Goal: Use online tool/utility: Utilize a website feature to perform a specific function

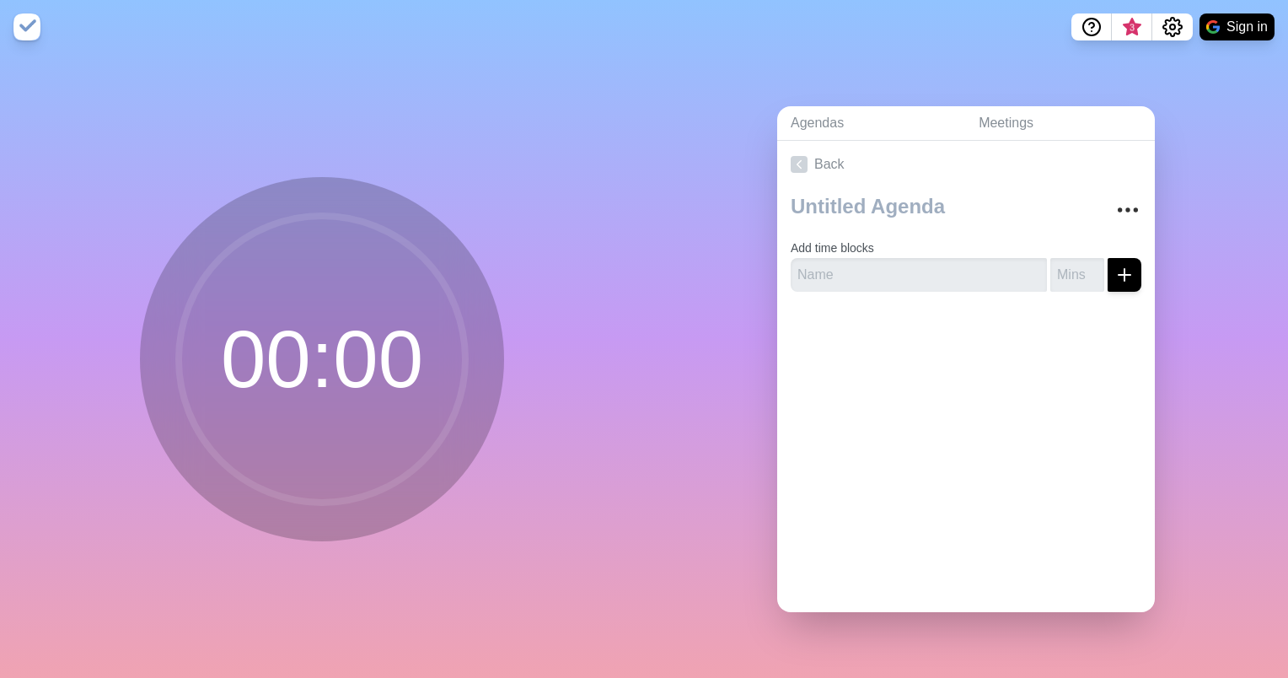
click at [400, 320] on circle at bounding box center [322, 359] width 287 height 287
click at [272, 351] on circle at bounding box center [322, 359] width 287 height 287
click at [862, 258] on input "text" at bounding box center [919, 275] width 256 height 34
click at [1051, 267] on input "number" at bounding box center [1078, 275] width 54 height 34
type input "4"
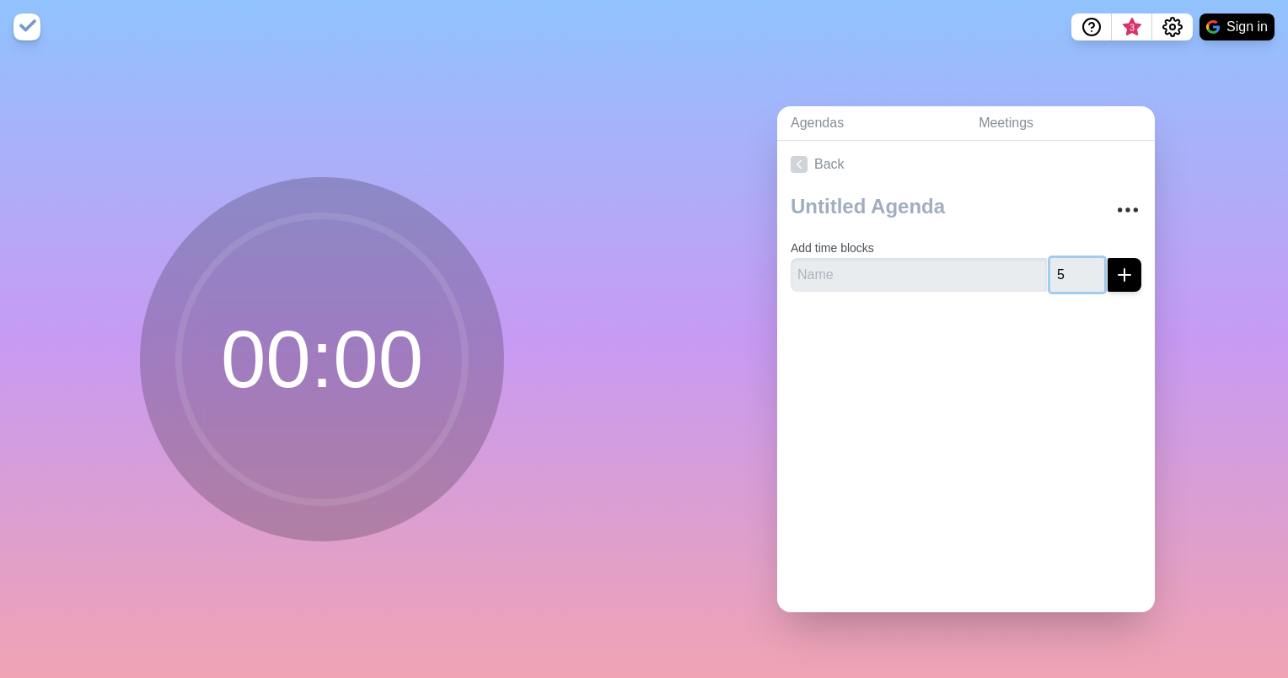
type input "5"
click at [976, 261] on input "text" at bounding box center [919, 275] width 256 height 34
type input "Y"
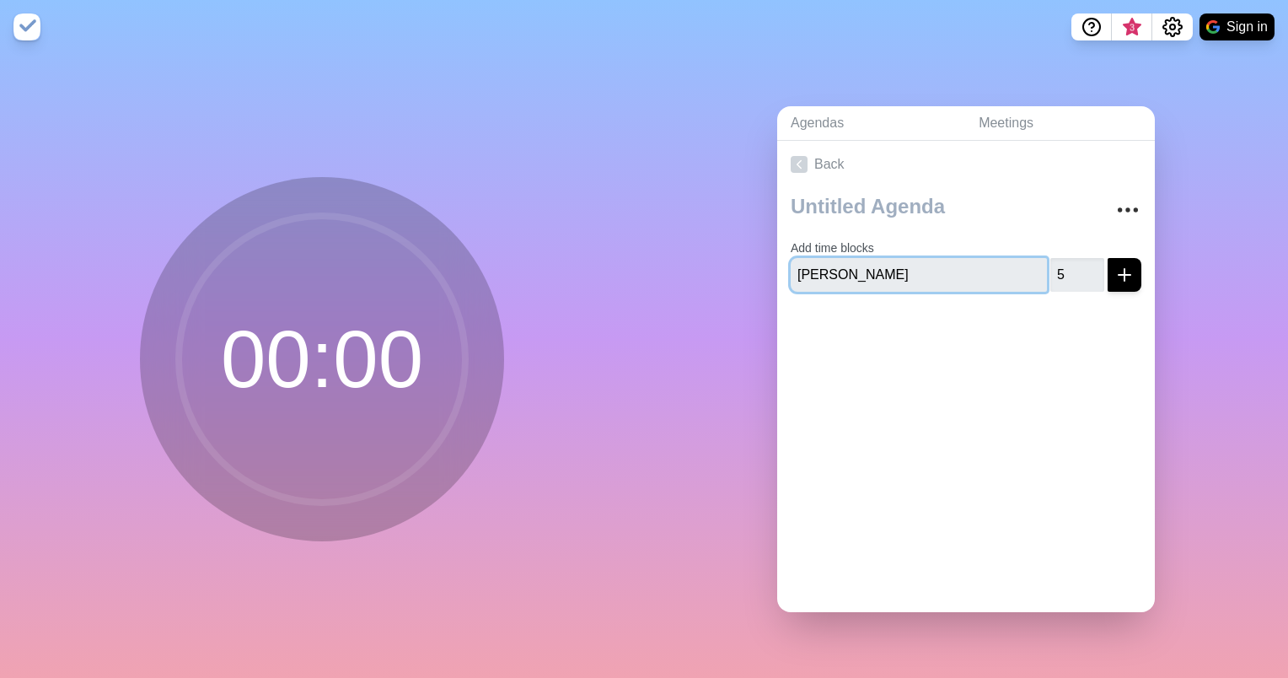
type input "Jyothi"
click at [1044, 320] on div at bounding box center [966, 338] width 378 height 67
click at [1115, 270] on icon "submit" at bounding box center [1125, 275] width 20 height 20
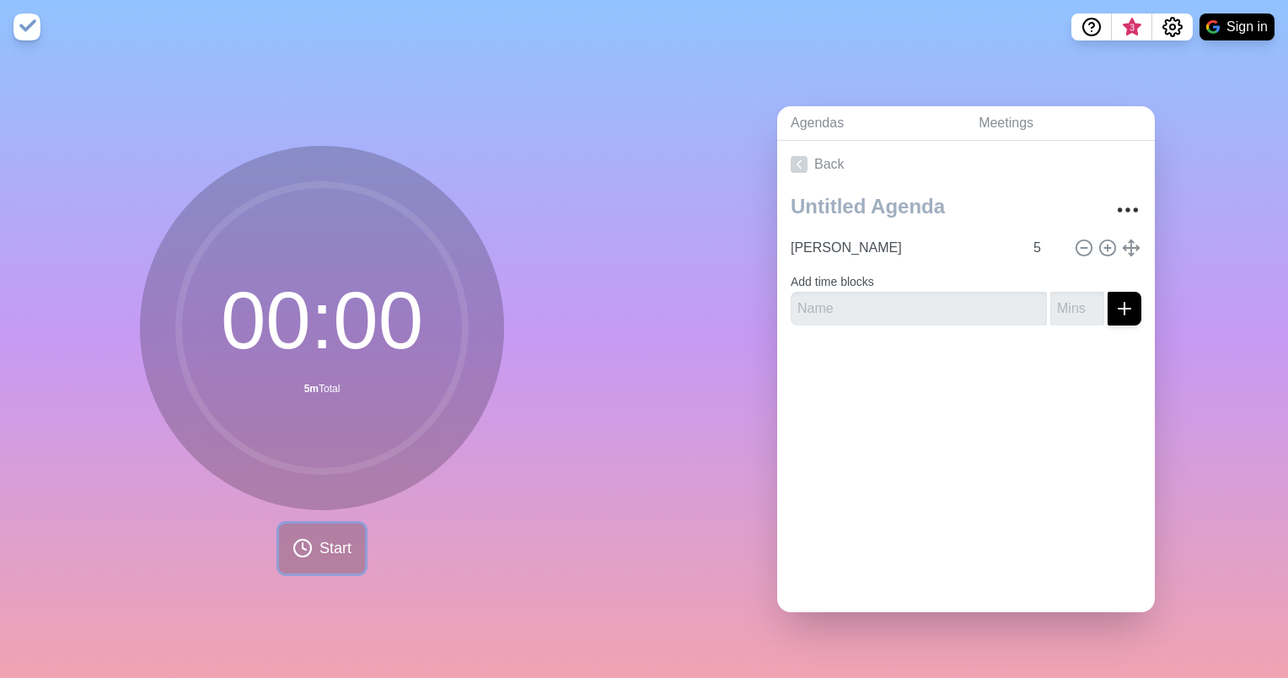
click at [347, 527] on button "Start" at bounding box center [322, 549] width 86 height 50
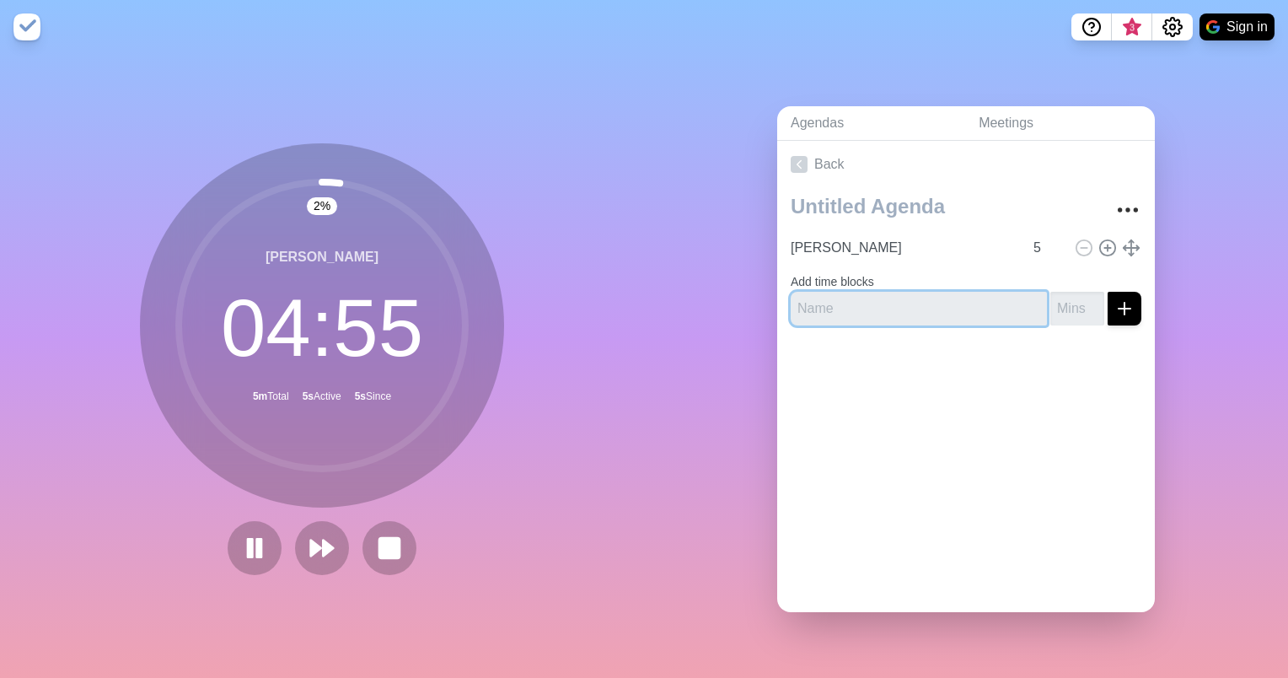
click at [894, 292] on input "text" at bounding box center [919, 309] width 256 height 34
click at [1024, 304] on input "Test" at bounding box center [919, 309] width 256 height 34
type input "Test"
click at [1051, 300] on input "number" at bounding box center [1078, 309] width 54 height 34
type input "1"
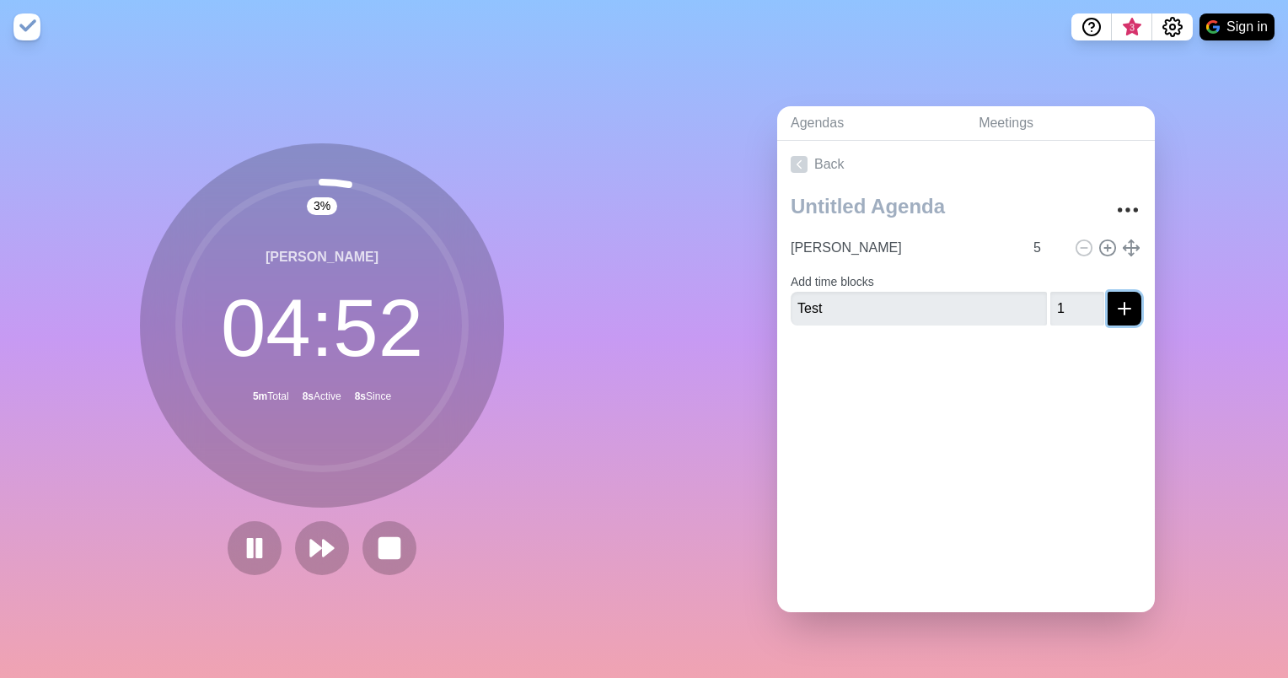
click at [1108, 297] on button "submit" at bounding box center [1125, 309] width 34 height 34
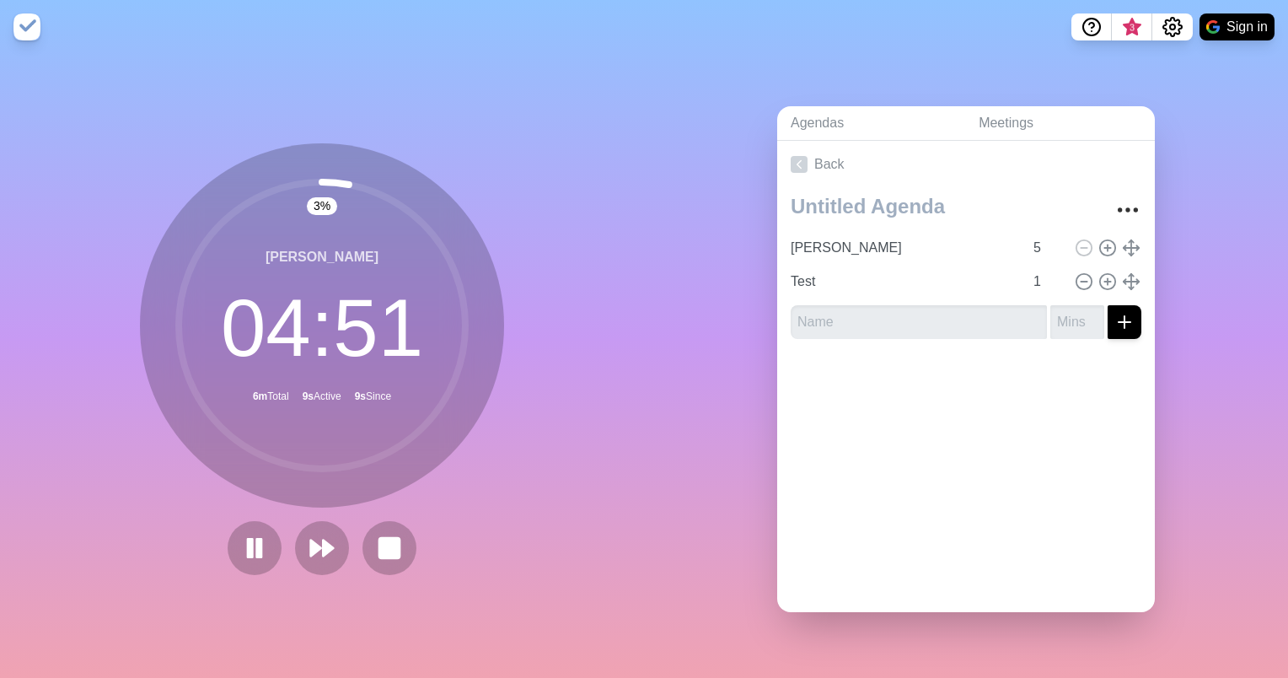
click at [962, 406] on div at bounding box center [966, 385] width 378 height 67
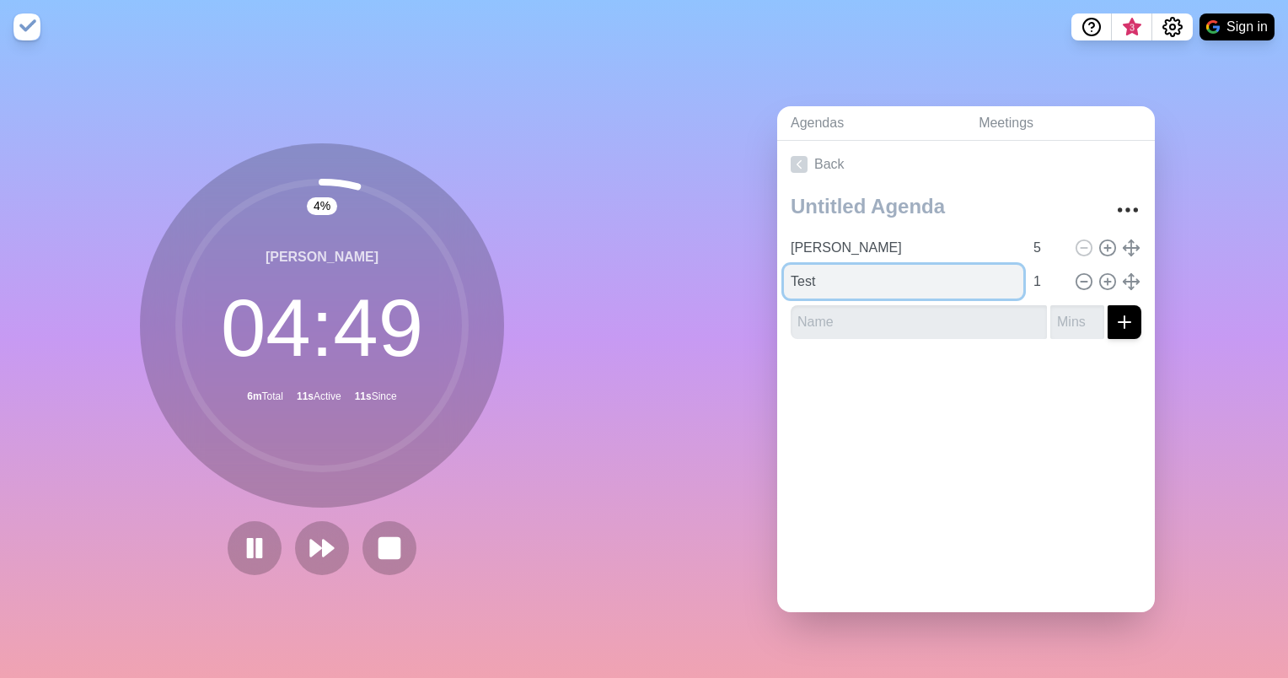
click at [836, 274] on input "Test" at bounding box center [903, 282] width 239 height 34
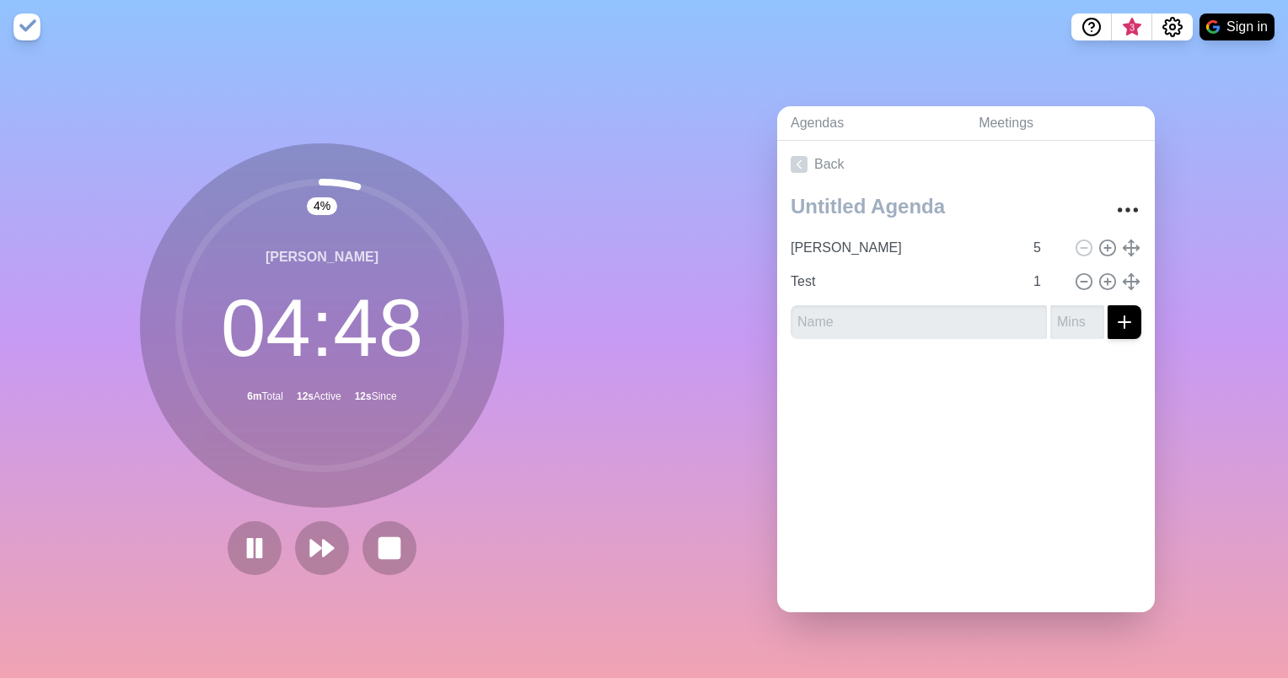
click at [847, 393] on div at bounding box center [966, 385] width 378 height 67
click at [400, 524] on button at bounding box center [389, 547] width 56 height 56
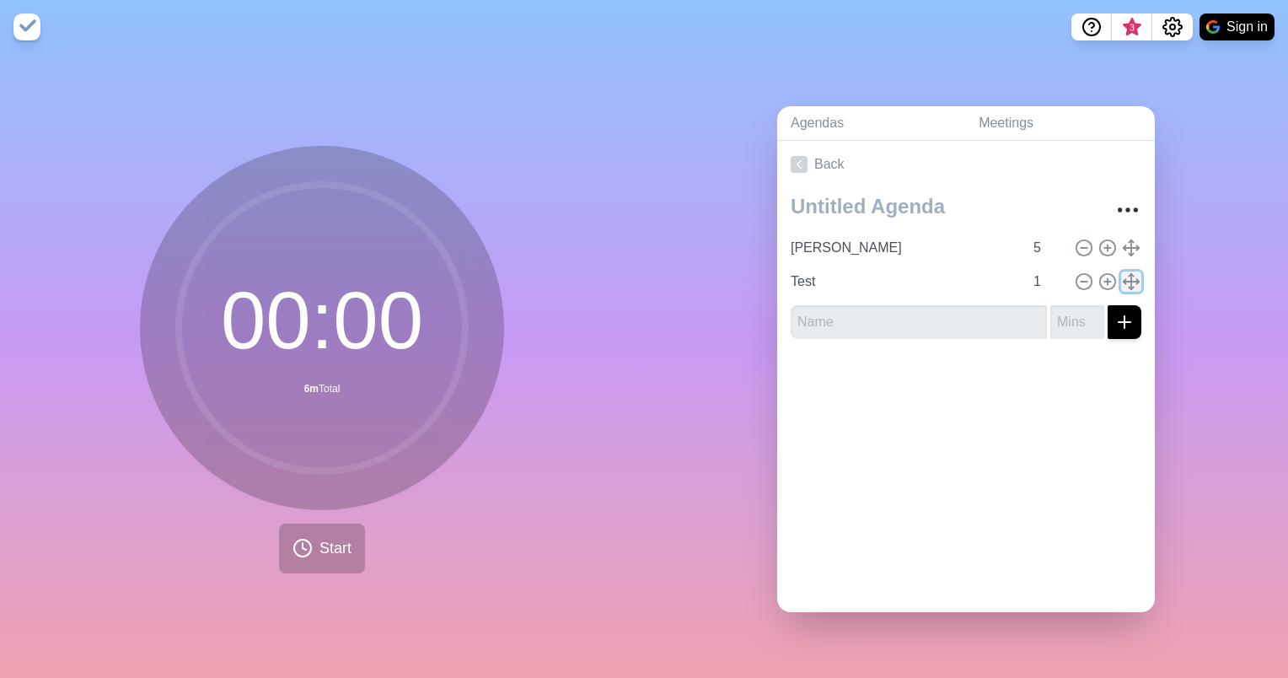
click at [1137, 279] on polyline at bounding box center [1138, 281] width 3 height 5
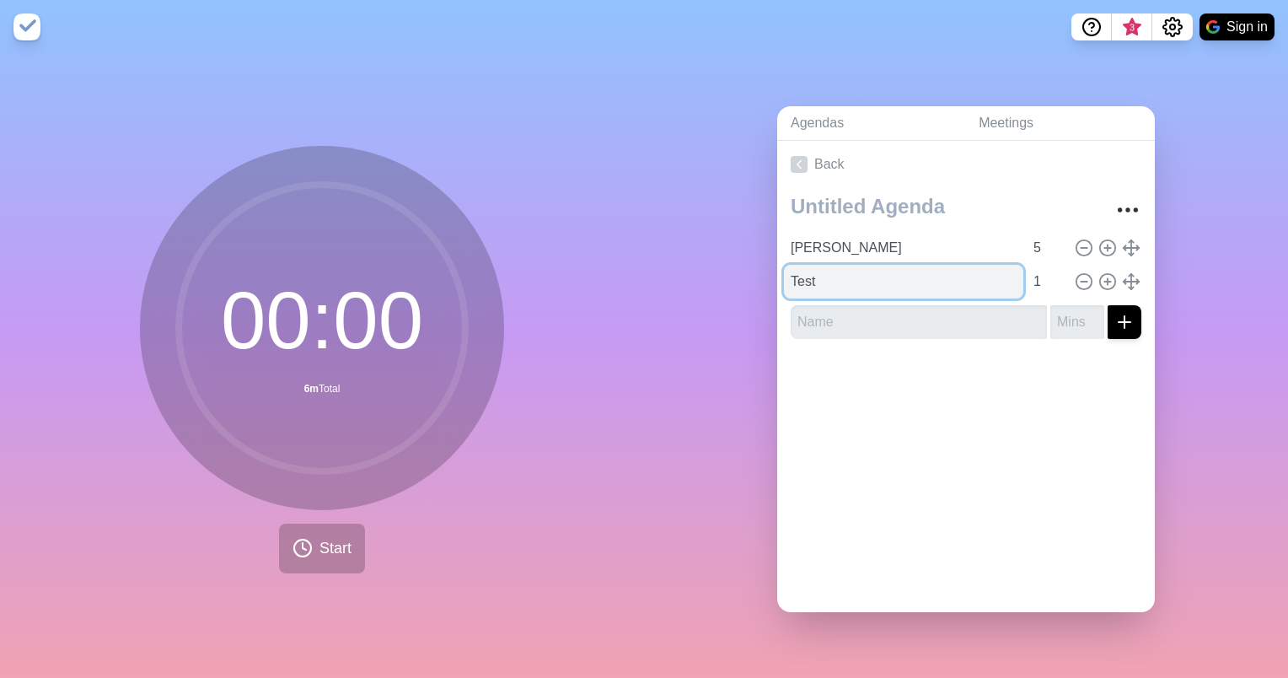
click at [883, 270] on input "Test" at bounding box center [903, 282] width 239 height 34
click at [796, 271] on input "Test" at bounding box center [903, 282] width 239 height 34
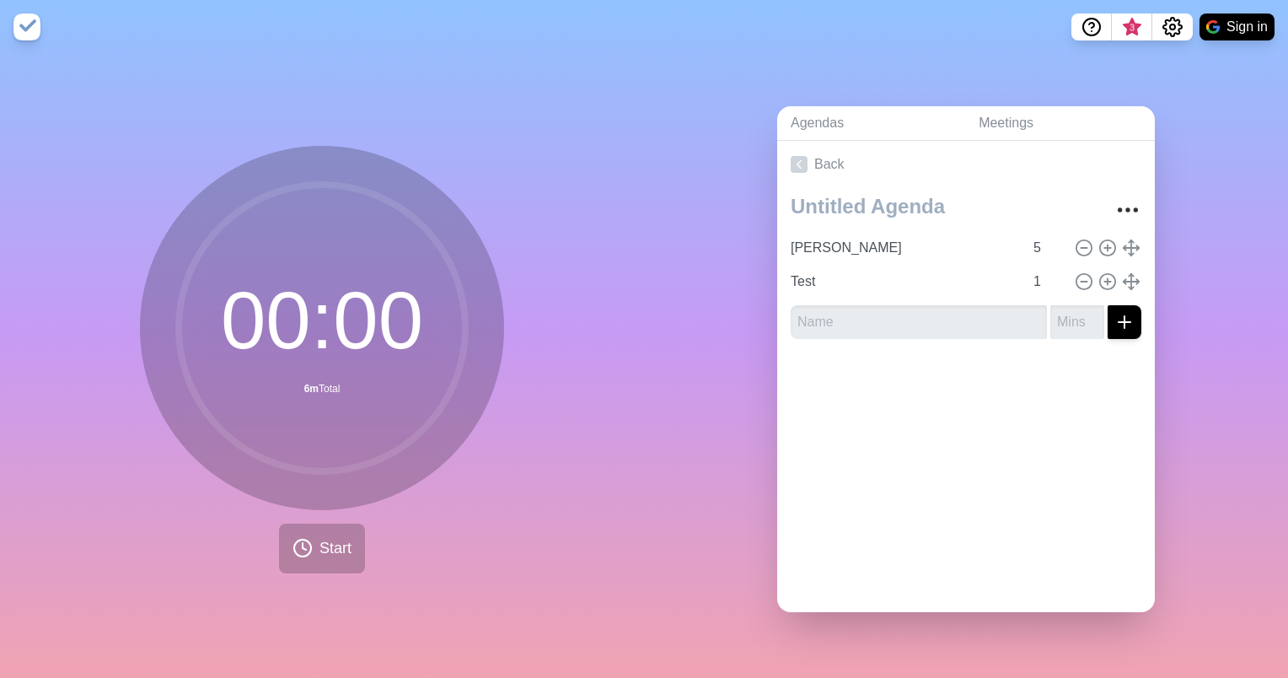
click at [875, 377] on div at bounding box center [966, 385] width 378 height 67
click at [1032, 277] on input "1" at bounding box center [1047, 282] width 40 height 34
click at [1002, 395] on div at bounding box center [966, 385] width 378 height 67
click at [317, 361] on circle at bounding box center [322, 328] width 287 height 287
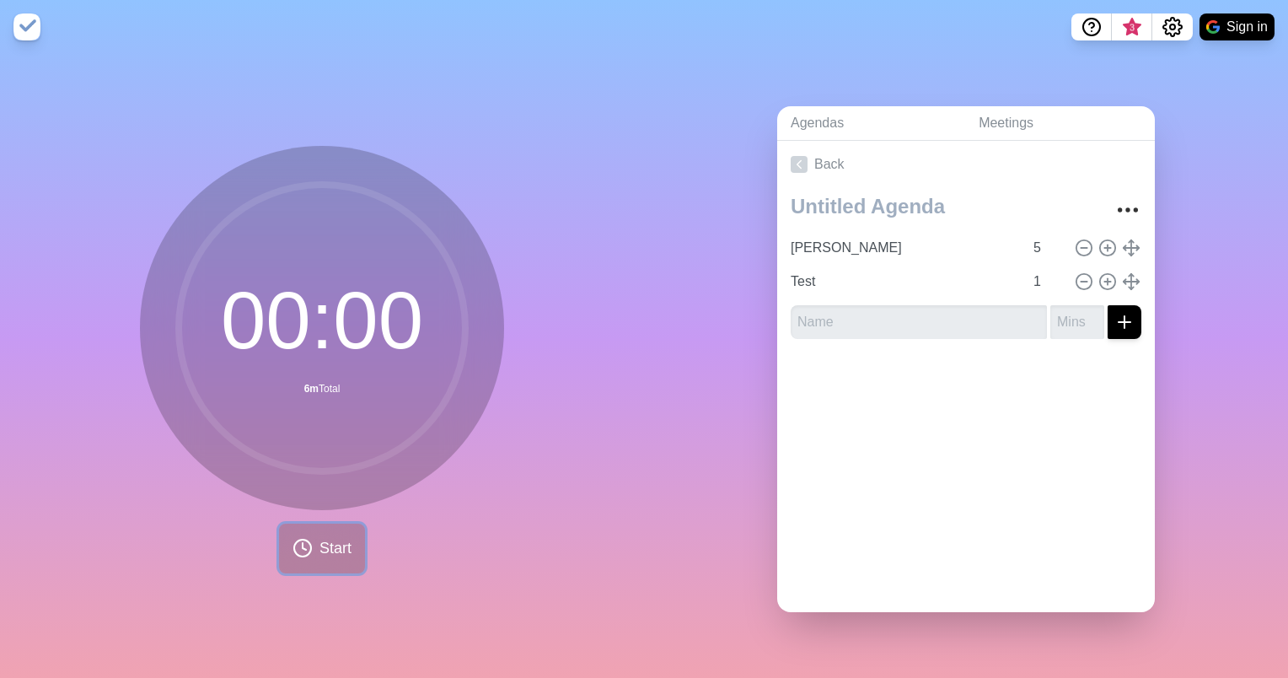
click at [311, 546] on button "Start" at bounding box center [322, 549] width 86 height 50
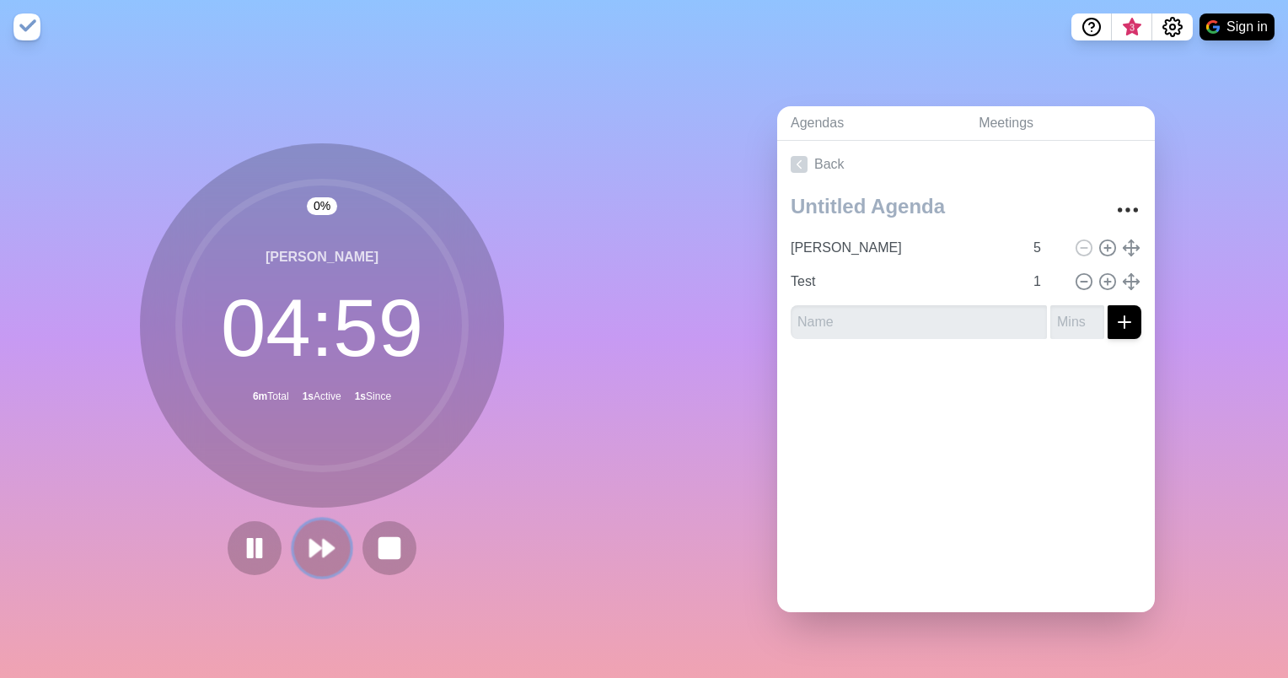
click at [310, 534] on icon at bounding box center [322, 548] width 29 height 29
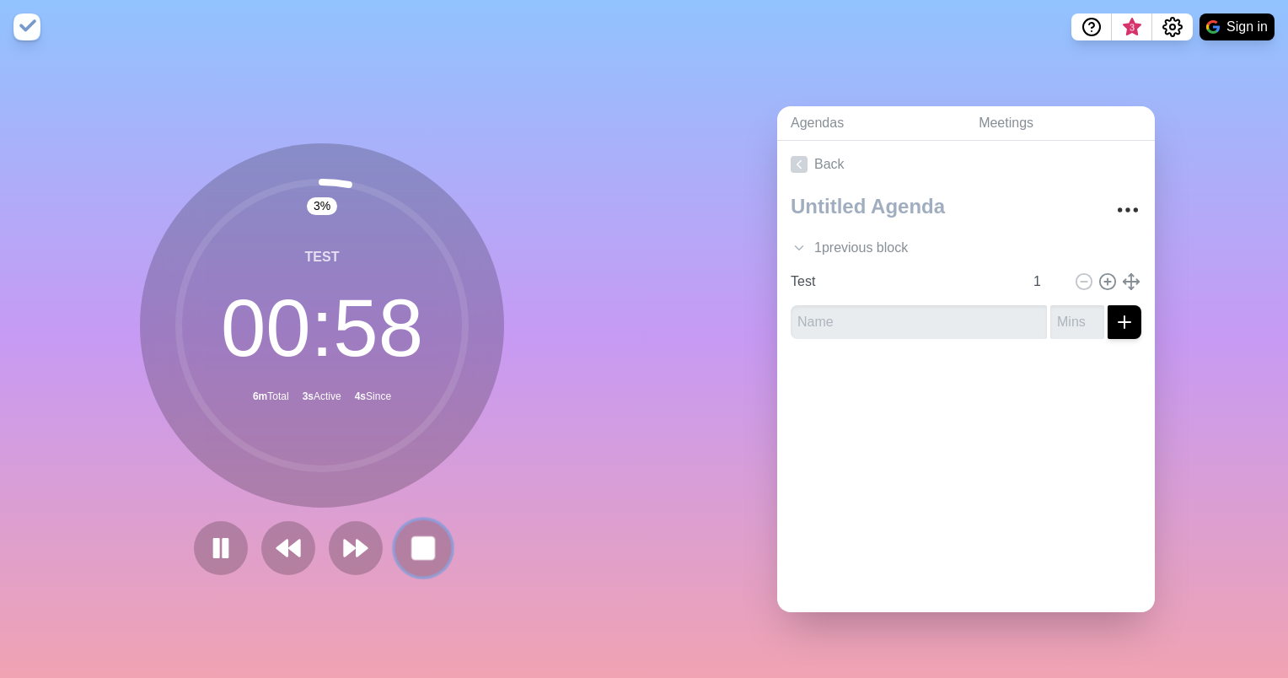
click at [421, 544] on rect at bounding box center [422, 547] width 21 height 21
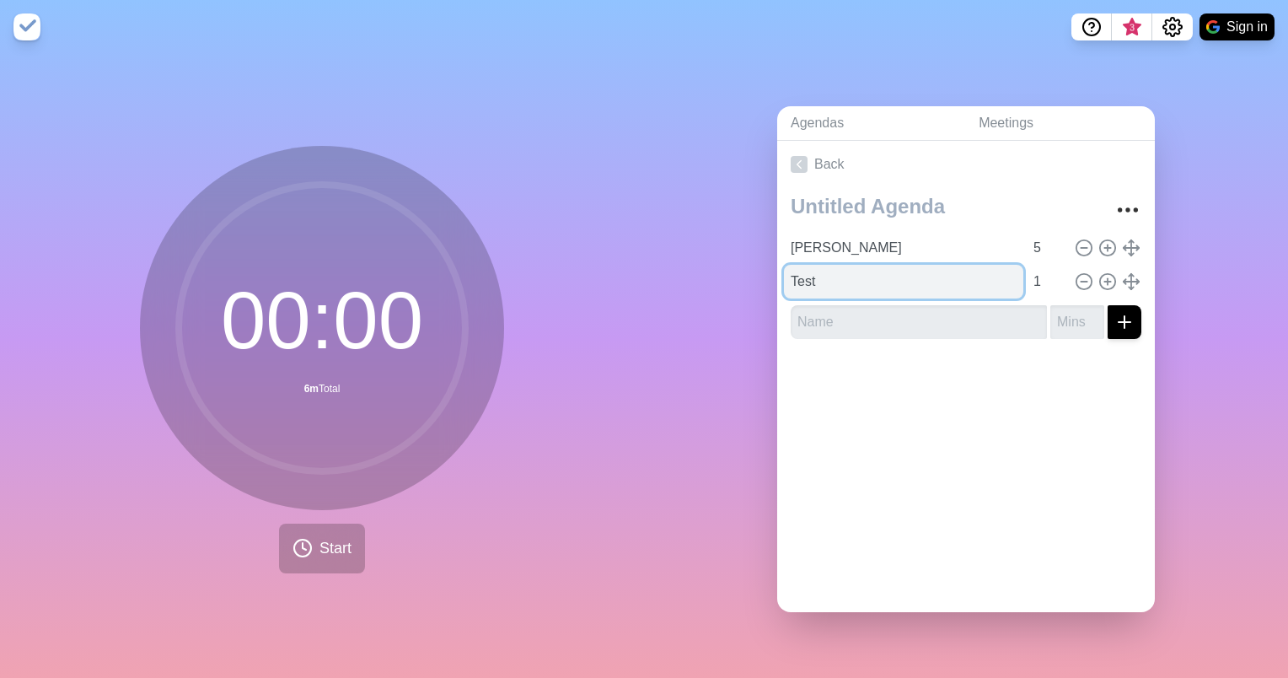
click at [988, 272] on input "Test" at bounding box center [903, 282] width 239 height 34
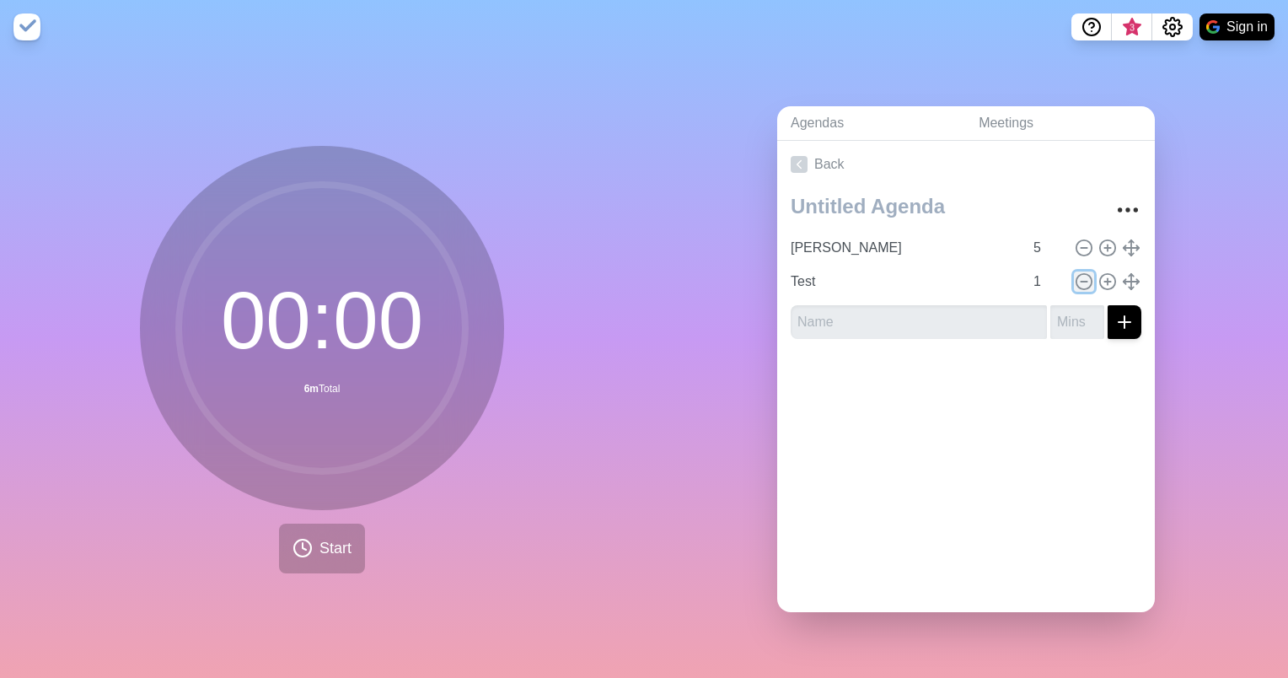
click at [1075, 272] on icon at bounding box center [1084, 281] width 19 height 19
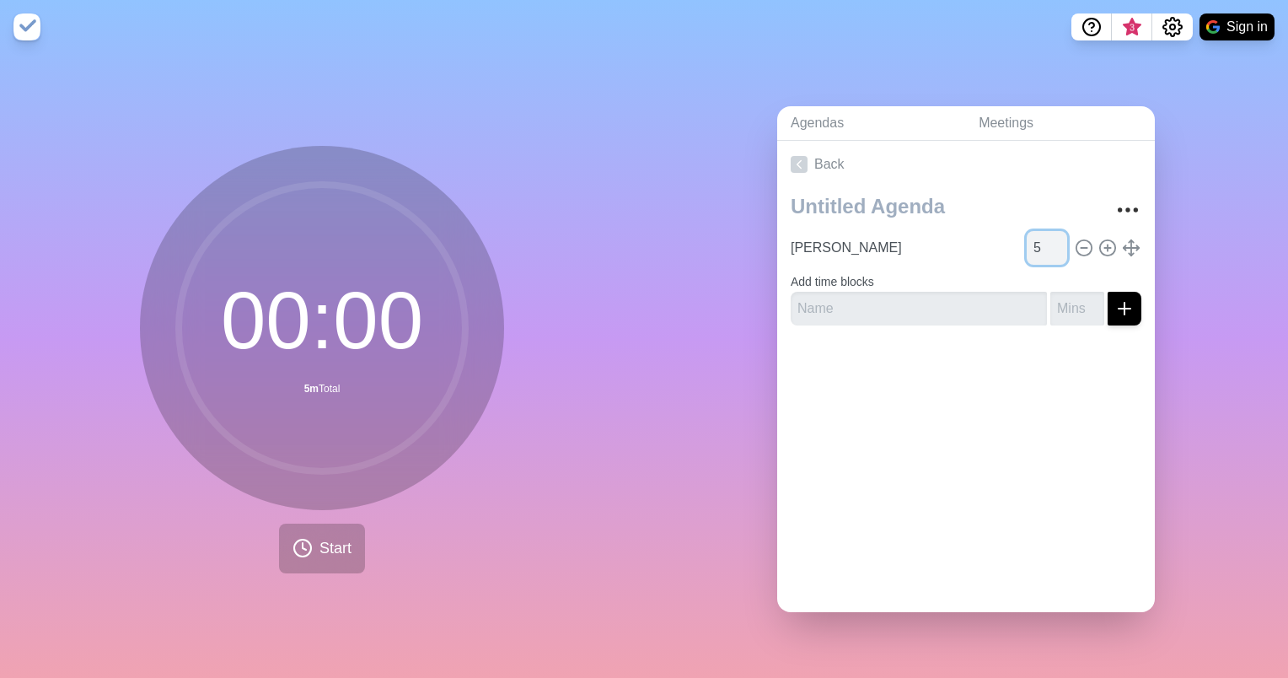
click at [1027, 238] on input "5" at bounding box center [1047, 248] width 40 height 34
click at [322, 546] on span "Start" at bounding box center [336, 548] width 32 height 23
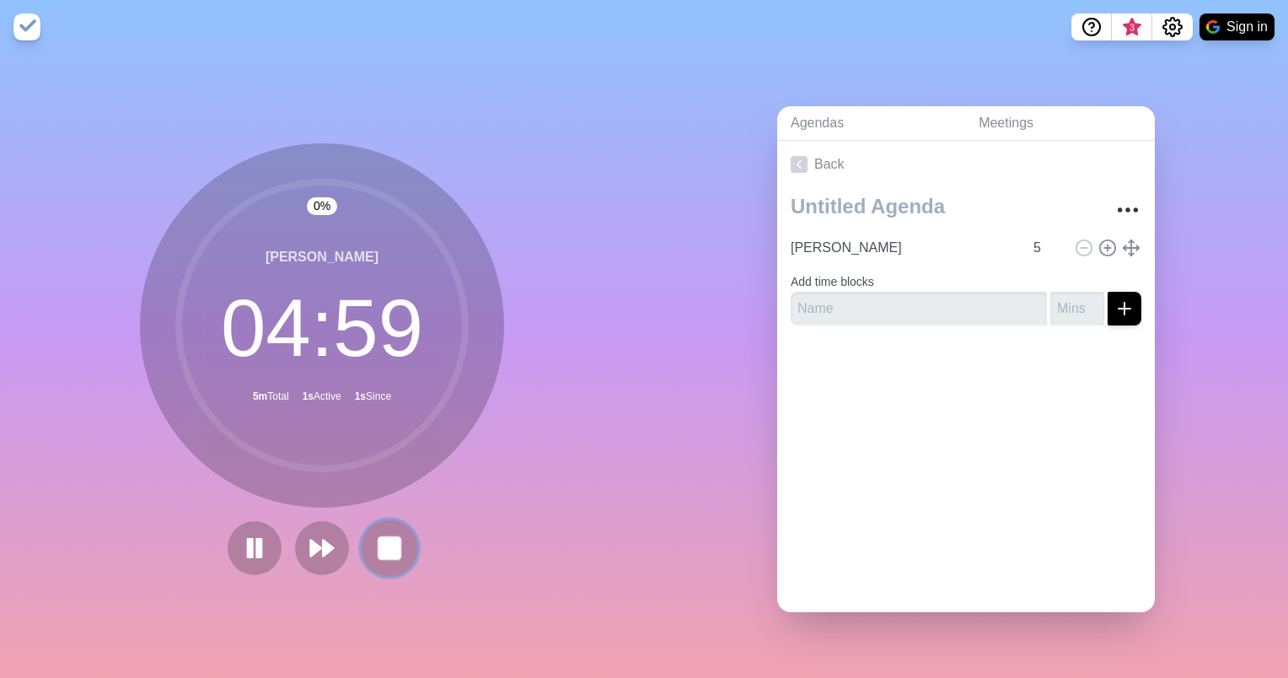
click at [375, 540] on icon at bounding box center [389, 548] width 29 height 29
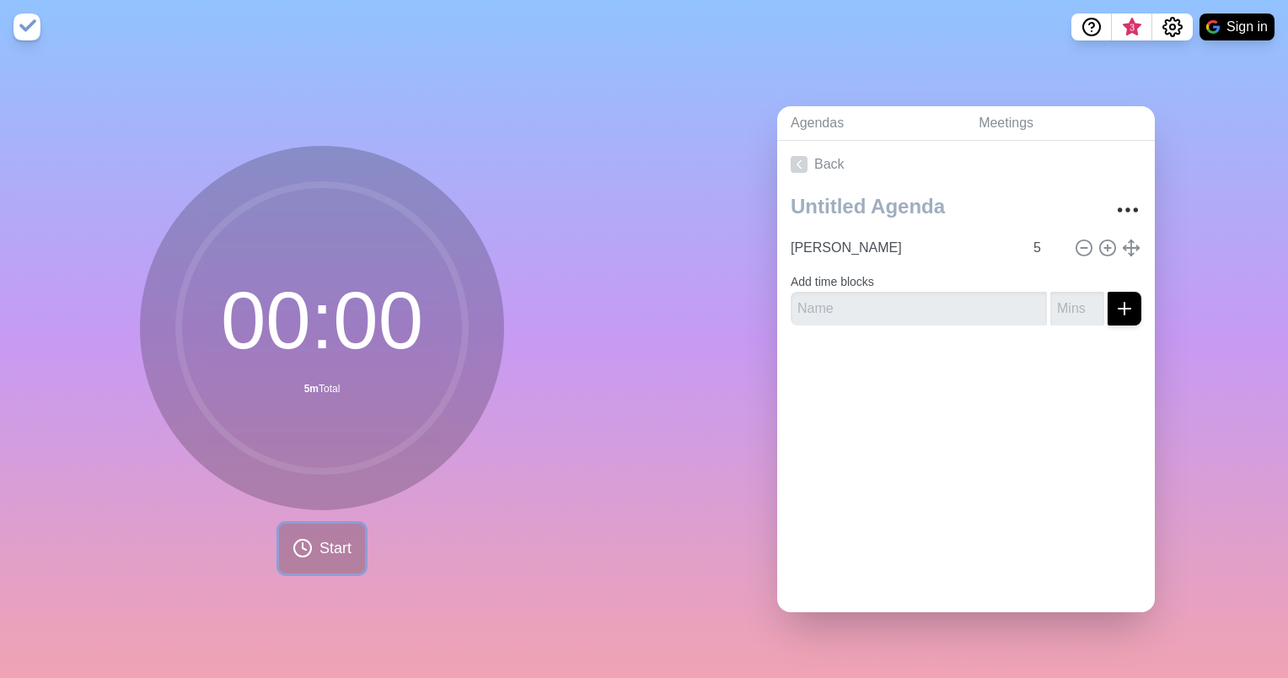
click at [339, 540] on span "Start" at bounding box center [336, 548] width 32 height 23
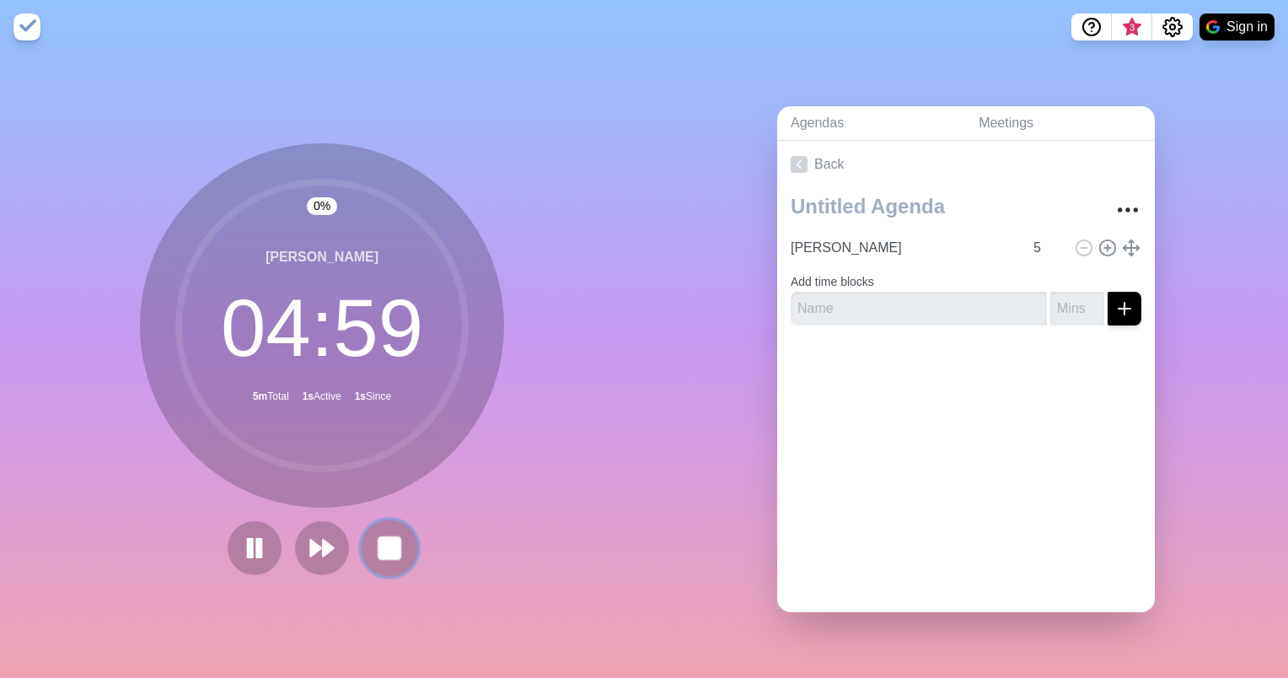
click at [395, 534] on icon at bounding box center [389, 548] width 29 height 29
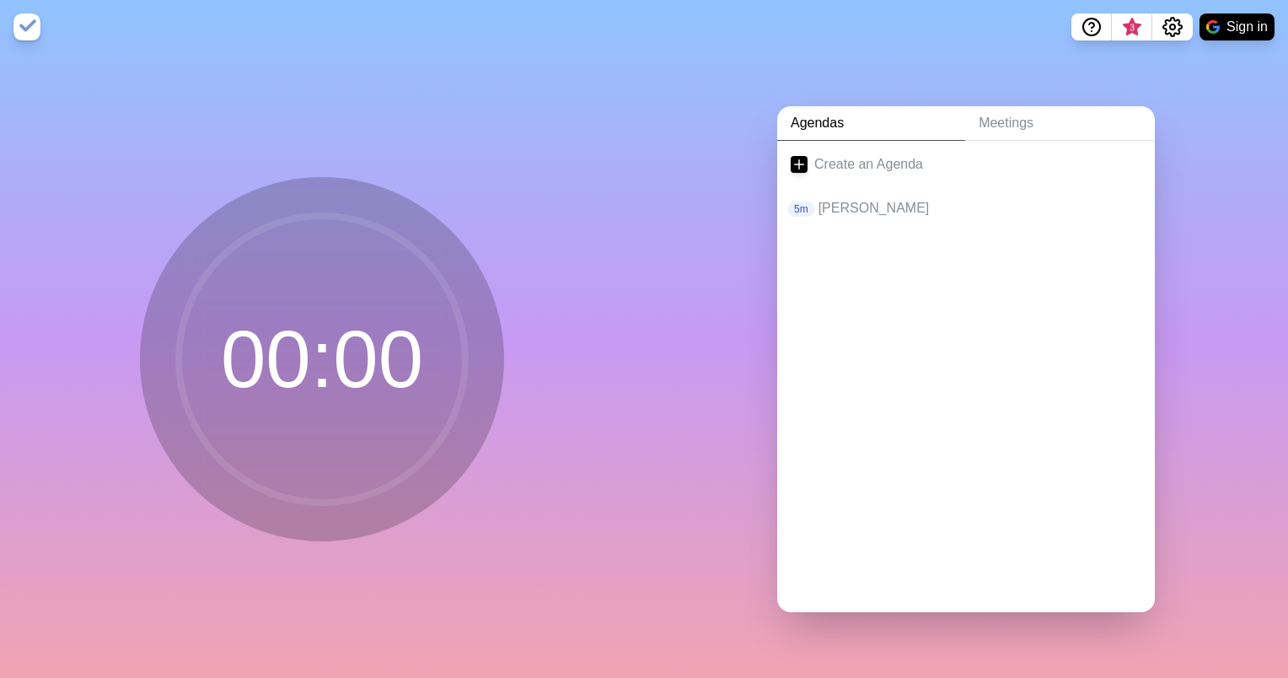
click at [836, 284] on div at bounding box center [966, 262] width 378 height 67
click at [809, 219] on div "5m Jyothi" at bounding box center [966, 208] width 378 height 40
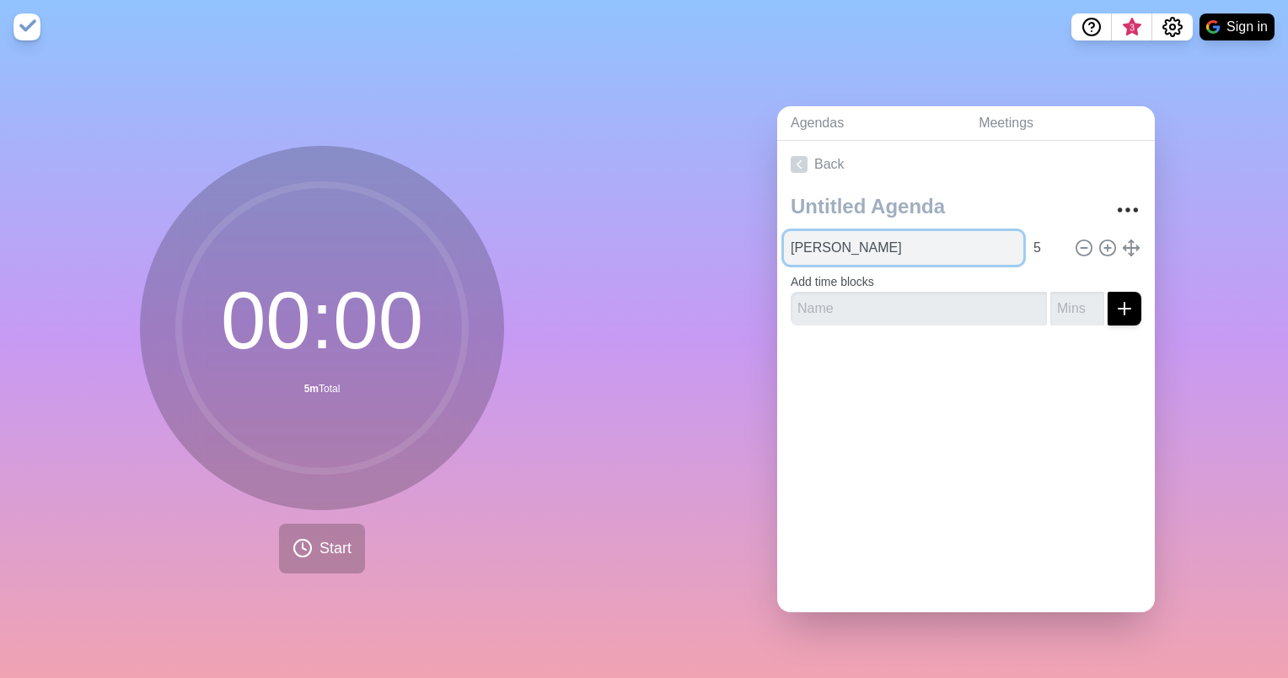
click at [823, 248] on input "Jyothi" at bounding box center [903, 248] width 239 height 34
drag, startPoint x: 782, startPoint y: 245, endPoint x: 725, endPoint y: 246, distance: 57.4
click at [725, 246] on div "Agendas Meetings Back Jyothi 5 Add time blocks" at bounding box center [966, 366] width 644 height 624
type input "Test"
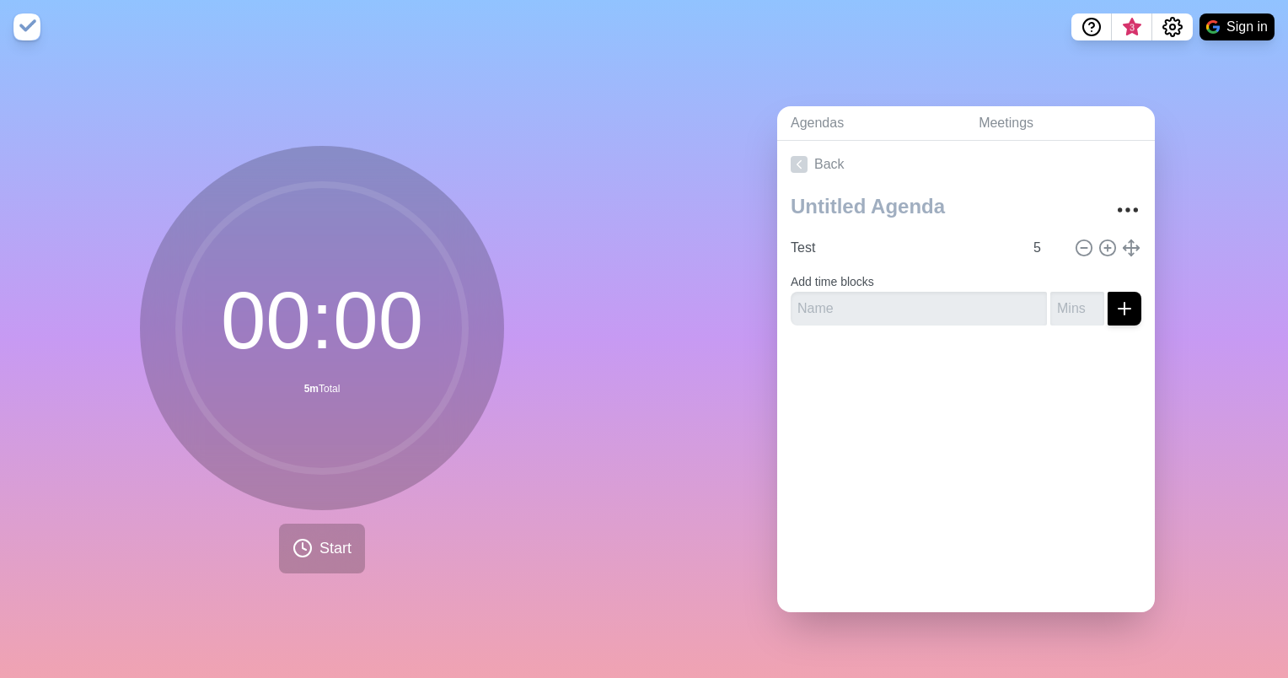
click at [911, 384] on div at bounding box center [966, 372] width 378 height 67
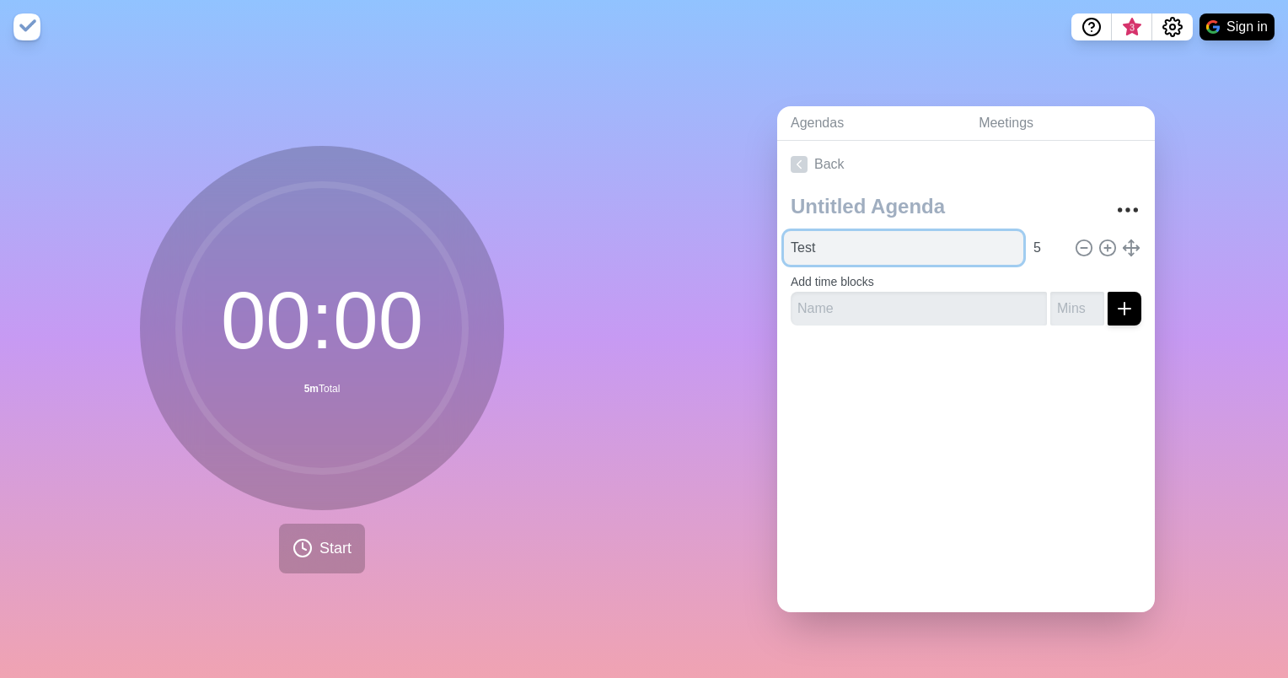
click at [921, 237] on input "Test" at bounding box center [903, 248] width 239 height 34
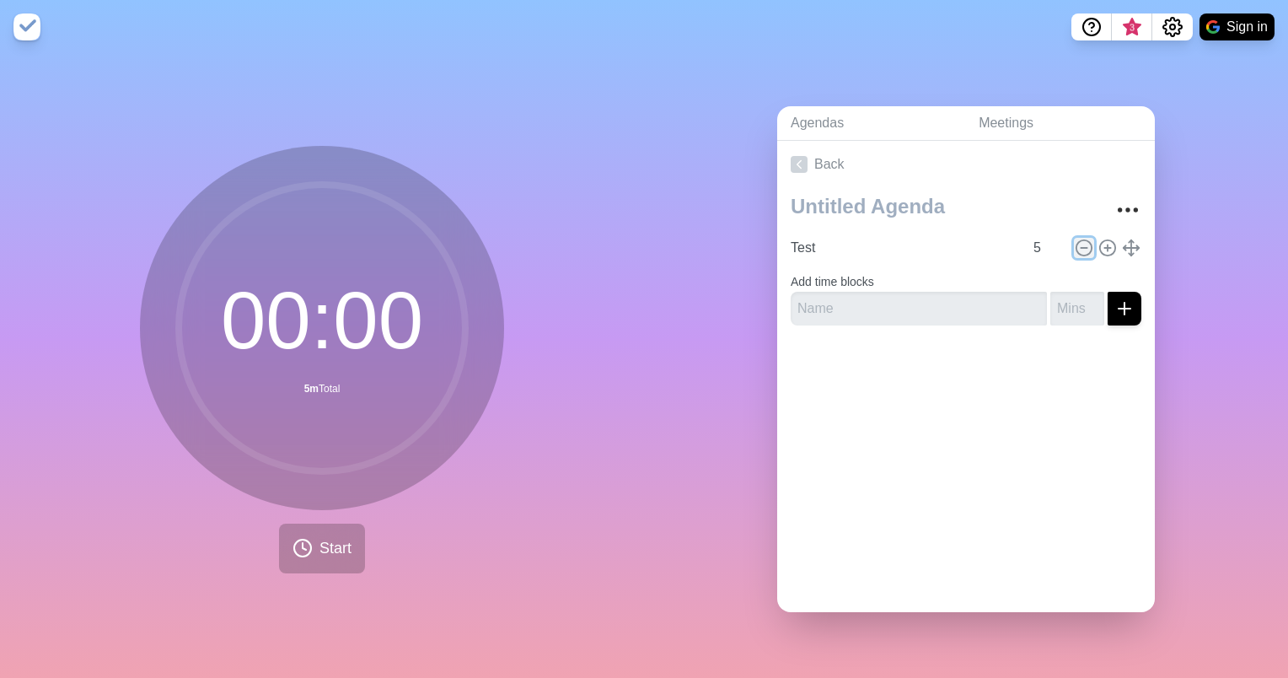
click at [1075, 240] on icon at bounding box center [1084, 248] width 19 height 19
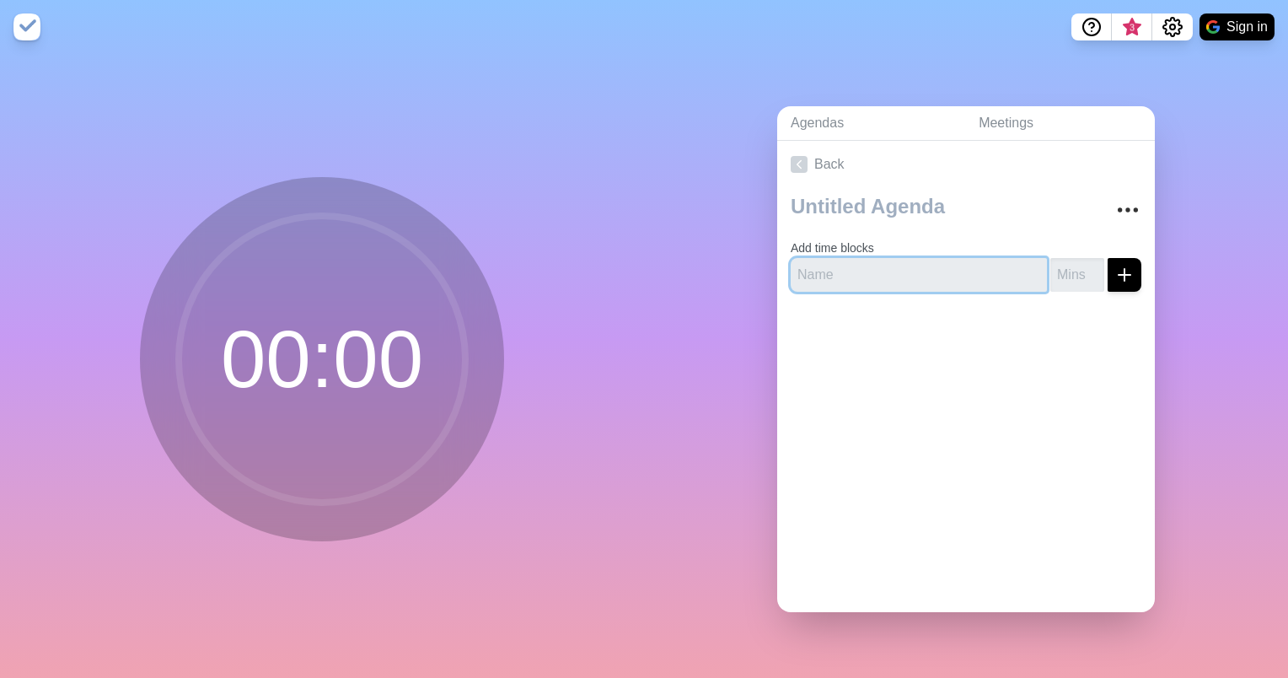
click at [865, 271] on input "text" at bounding box center [919, 275] width 256 height 34
click at [254, 341] on circle at bounding box center [322, 359] width 287 height 287
drag, startPoint x: 379, startPoint y: 404, endPoint x: 295, endPoint y: 439, distance: 91.5
click at [279, 435] on circle at bounding box center [322, 359] width 287 height 287
click at [835, 272] on input "text" at bounding box center [919, 275] width 256 height 34
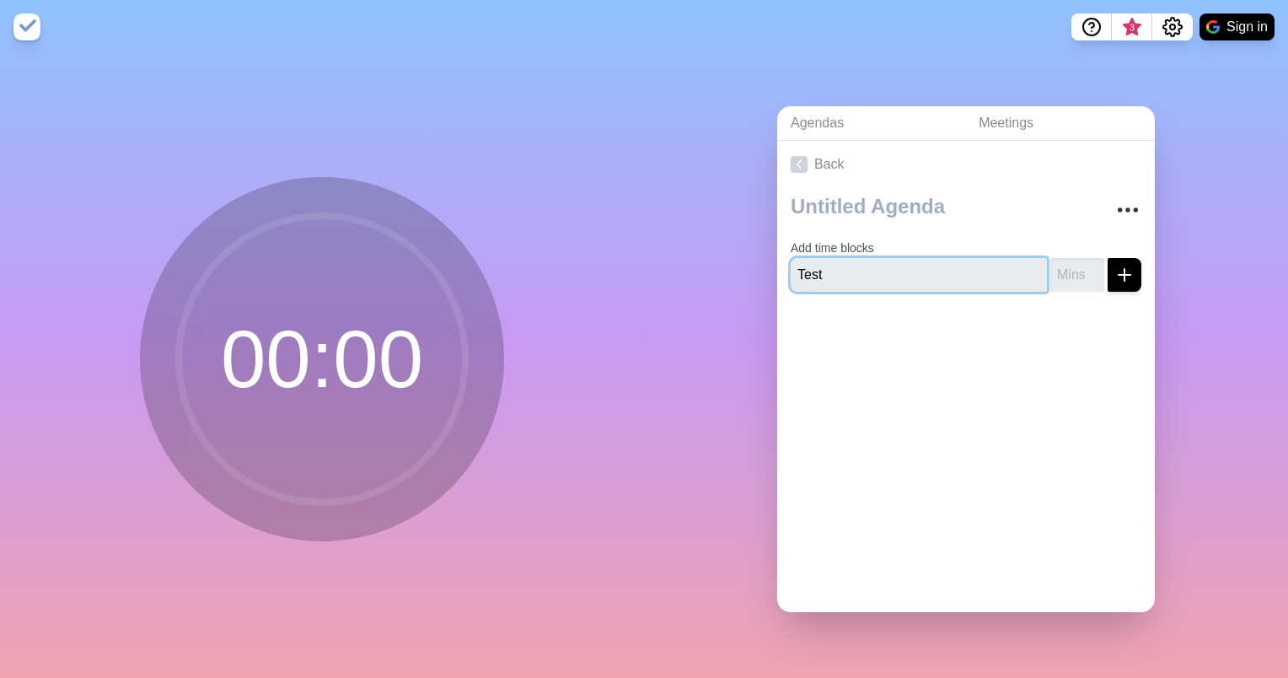
type input "Test"
click at [777, 373] on div "Back Add time blocks Test" at bounding box center [966, 376] width 378 height 471
click at [1051, 273] on input "number" at bounding box center [1078, 275] width 54 height 34
type input "5"
click at [1054, 325] on div at bounding box center [966, 338] width 378 height 67
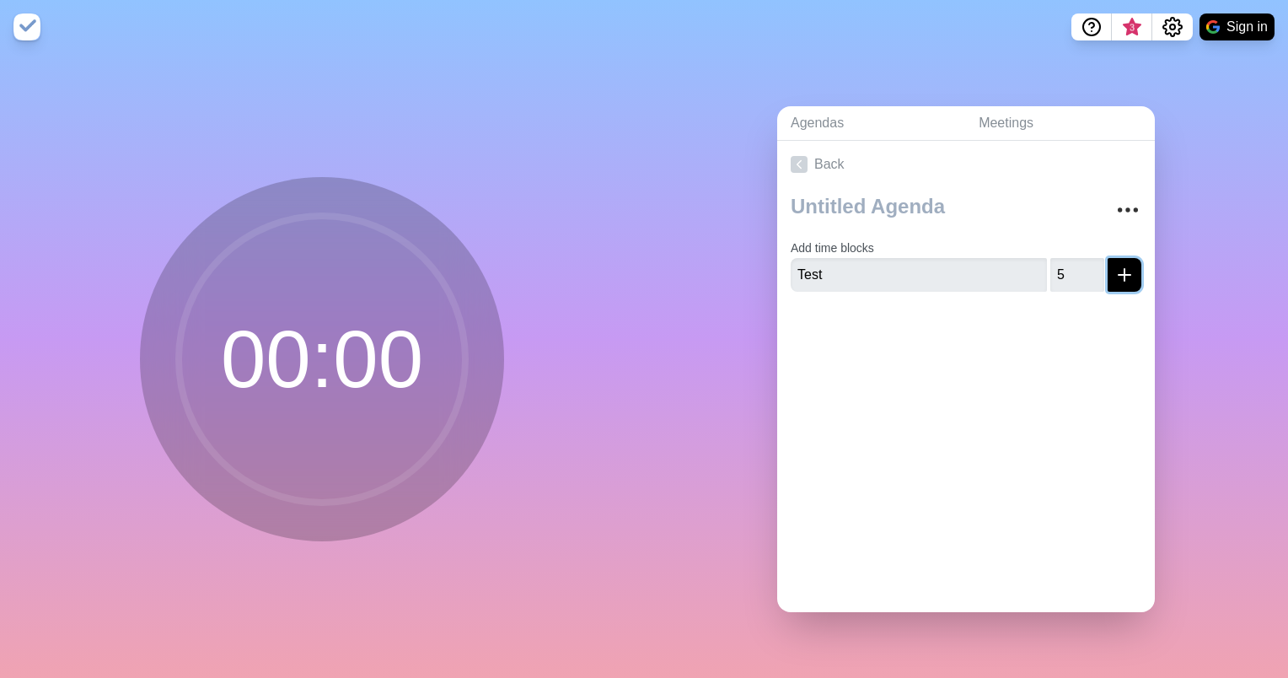
click at [1115, 265] on icon "submit" at bounding box center [1125, 275] width 20 height 20
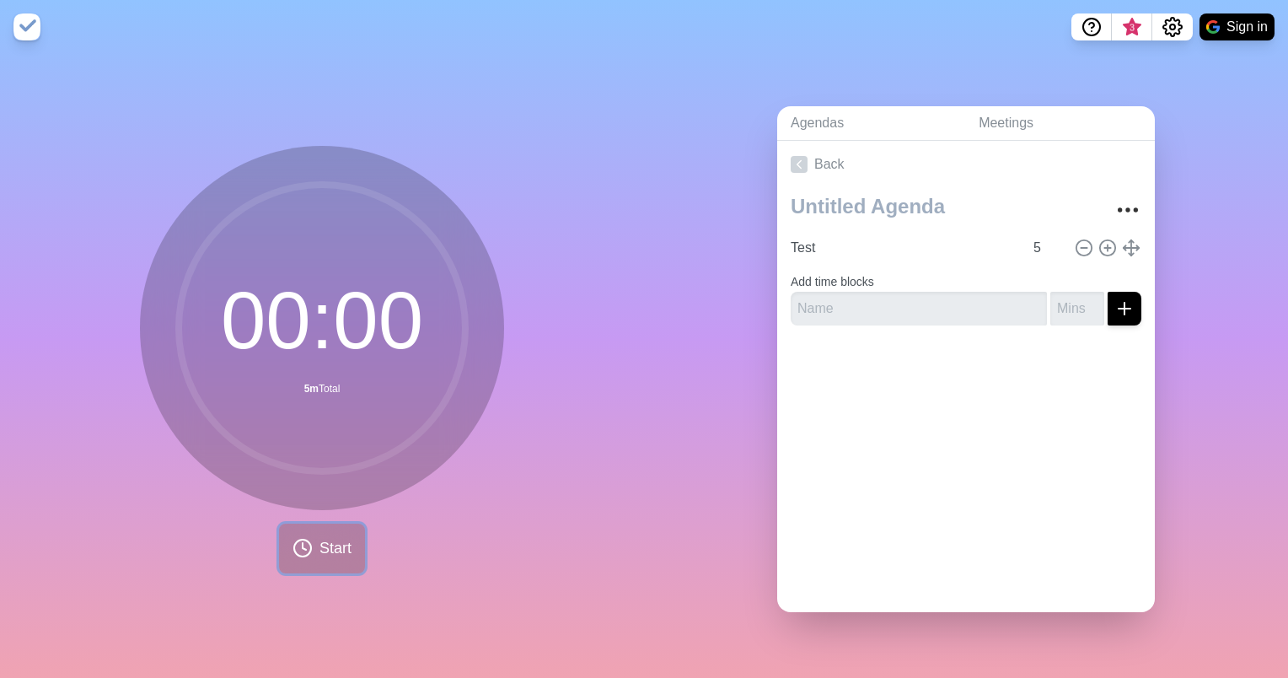
click at [320, 538] on span "Start" at bounding box center [336, 548] width 32 height 23
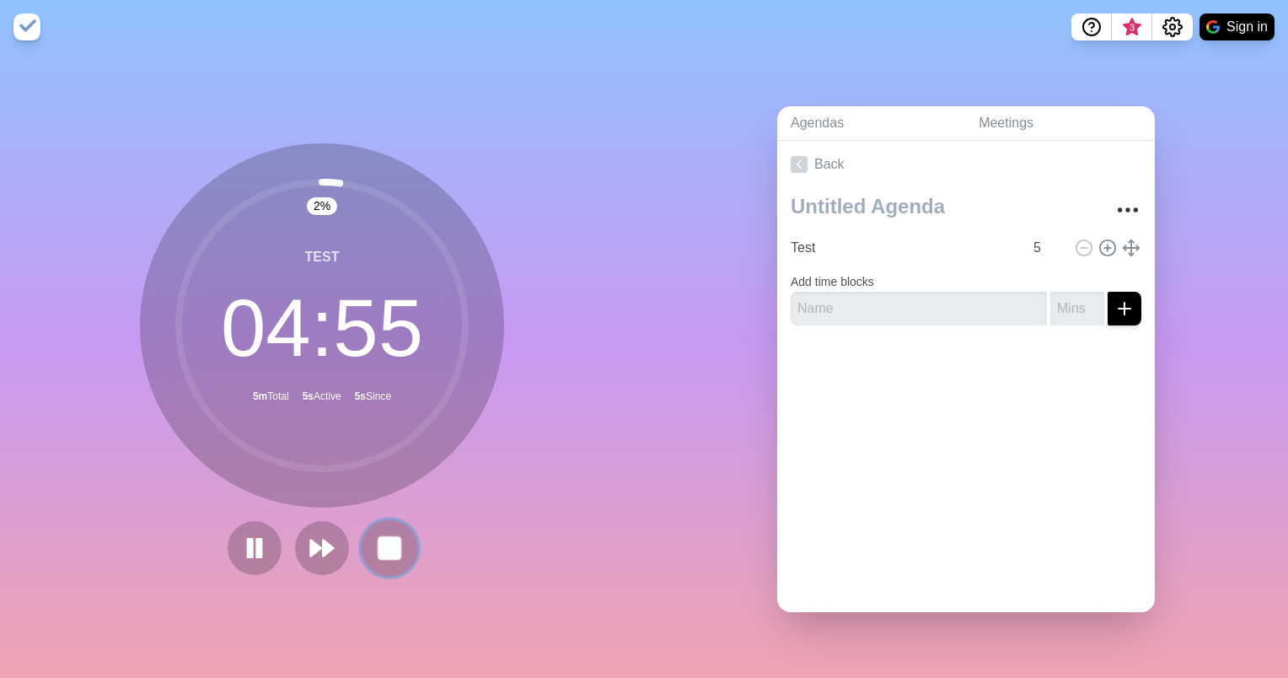
click at [385, 543] on rect at bounding box center [389, 547] width 21 height 21
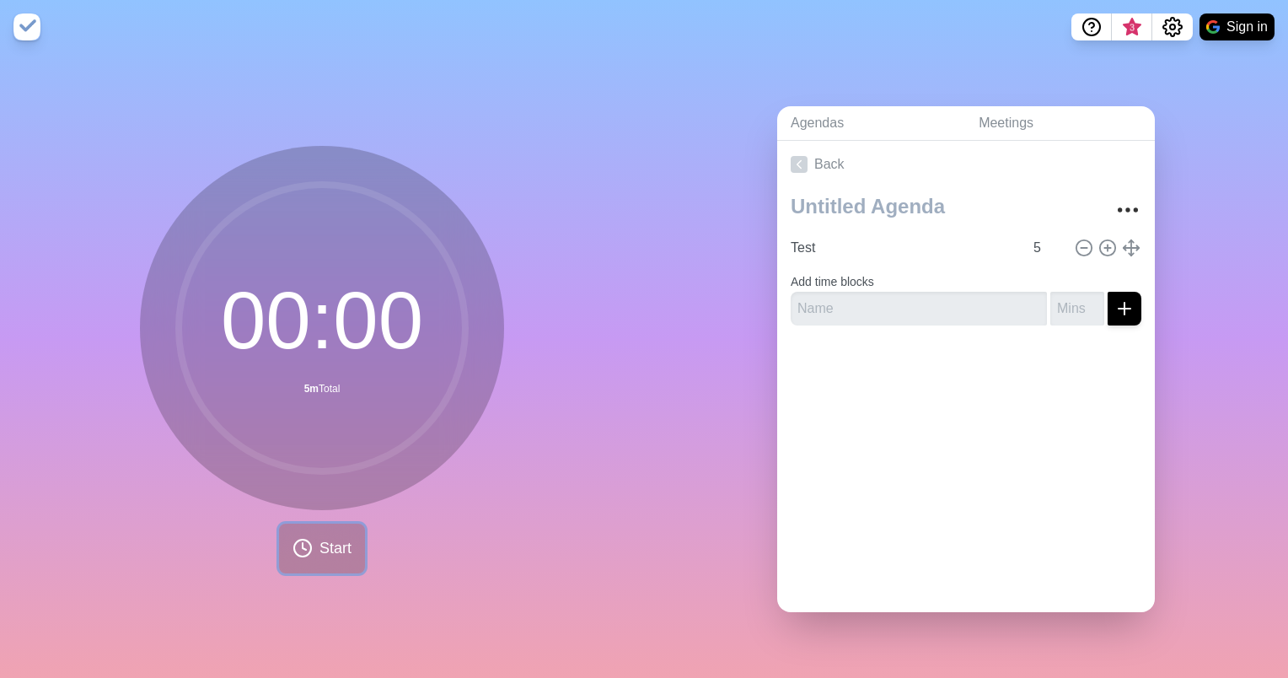
drag, startPoint x: 323, startPoint y: 540, endPoint x: 384, endPoint y: 471, distance: 91.9
click at [323, 539] on span "Start" at bounding box center [336, 548] width 32 height 23
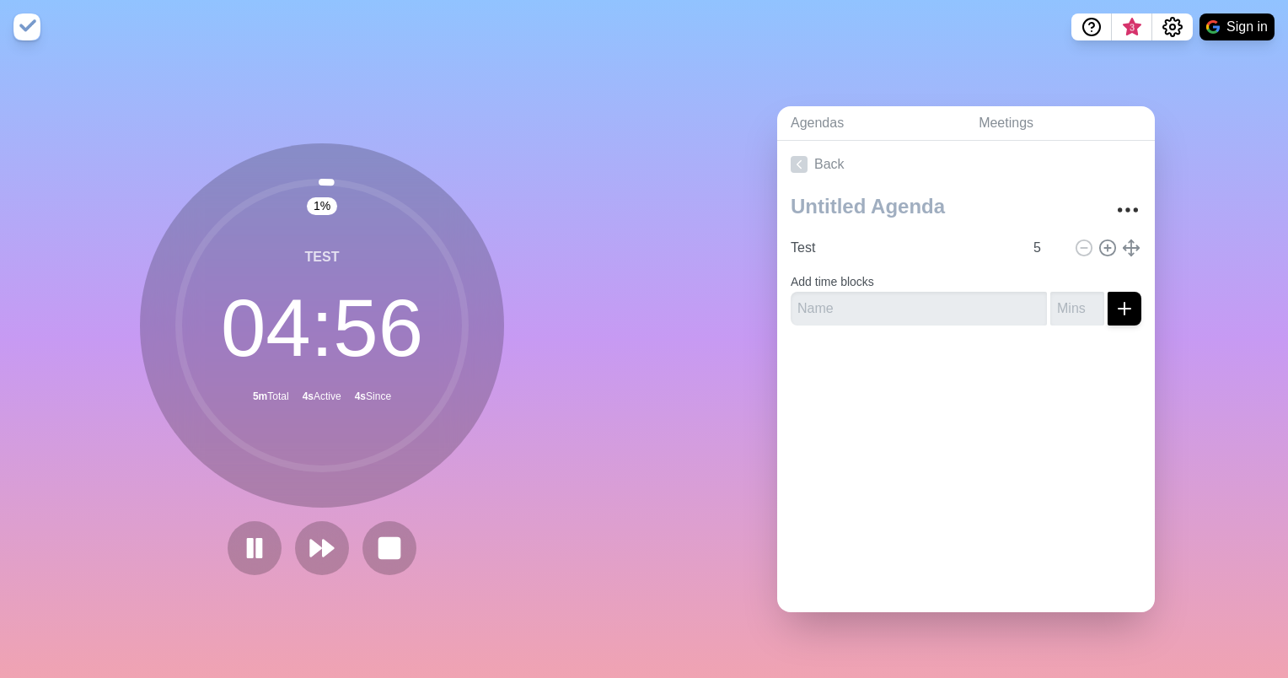
drag, startPoint x: 569, startPoint y: 24, endPoint x: 513, endPoint y: 13, distance: 57.5
